Goal: Task Accomplishment & Management: Manage account settings

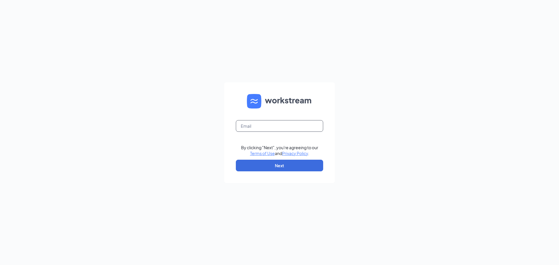
click at [272, 128] on input "text" at bounding box center [279, 126] width 87 height 12
type input "derekkolasinski@yahoo.com"
click at [253, 165] on button "Next" at bounding box center [279, 166] width 87 height 12
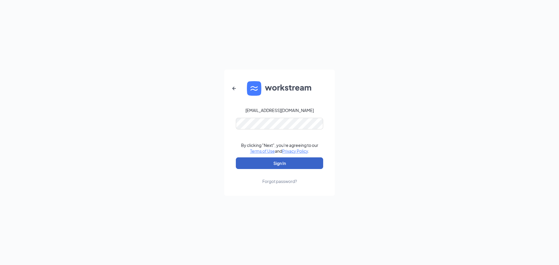
click at [281, 163] on button "Sign In" at bounding box center [279, 164] width 87 height 12
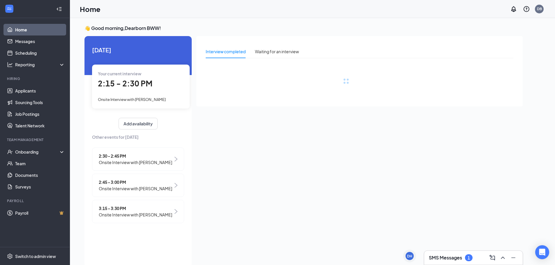
click at [121, 97] on div "Onsite Interview with [PERSON_NAME]" at bounding box center [141, 99] width 86 height 6
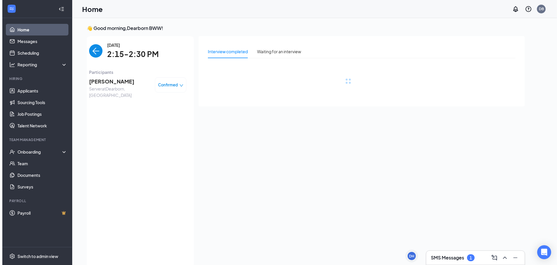
scroll to position [2, 0]
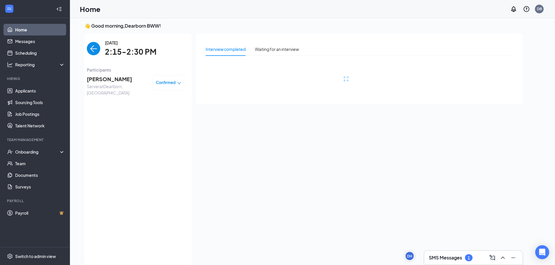
click at [110, 85] on span "Server at [GEOGRAPHIC_DATA], [GEOGRAPHIC_DATA]" at bounding box center [117, 89] width 61 height 13
click at [115, 77] on span "[PERSON_NAME]" at bounding box center [117, 79] width 61 height 8
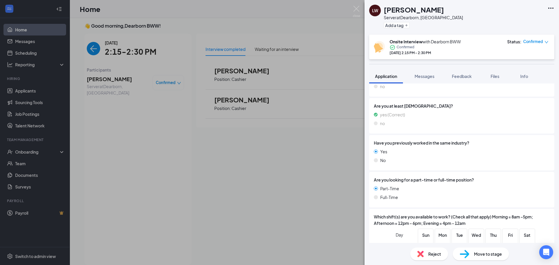
scroll to position [188, 0]
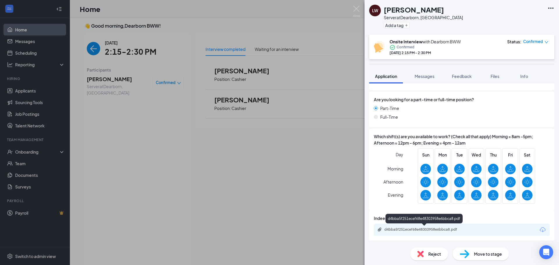
click at [412, 230] on div "d4bba5f251ecef68e48303958e6bbca8.pdf" at bounding box center [425, 229] width 82 height 5
